Goal: Navigation & Orientation: Find specific page/section

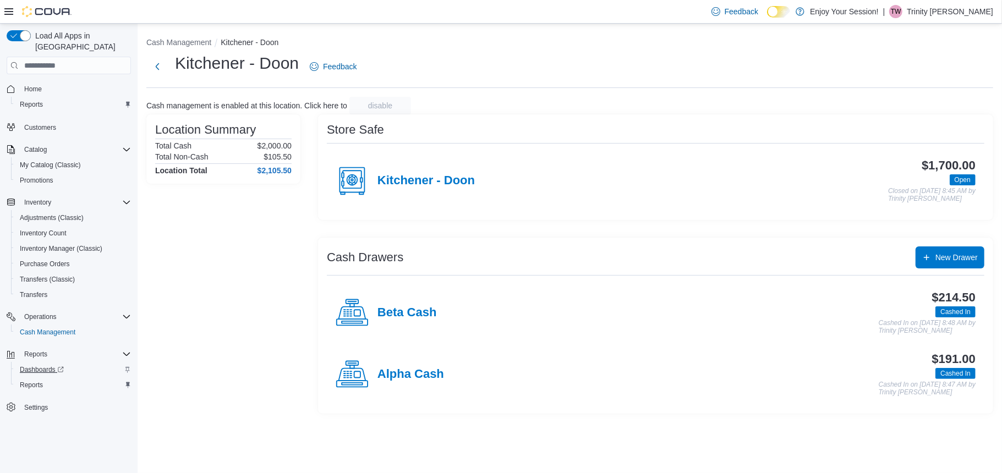
click at [51, 365] on span "Dashboards" at bounding box center [42, 369] width 44 height 9
click at [53, 82] on span "Home" at bounding box center [75, 89] width 111 height 14
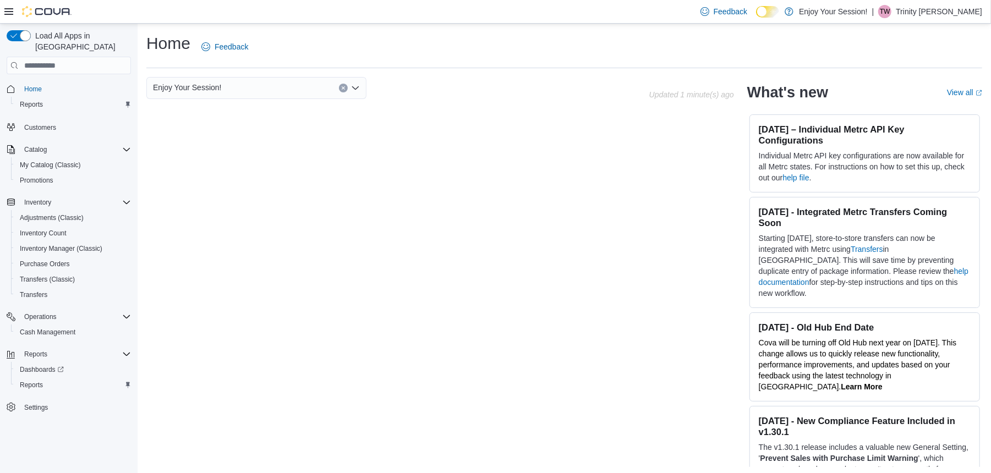
click at [969, 7] on p "Trinity Walker" at bounding box center [939, 11] width 86 height 13
click at [922, 105] on span "Sign Out" at bounding box center [911, 106] width 30 height 11
